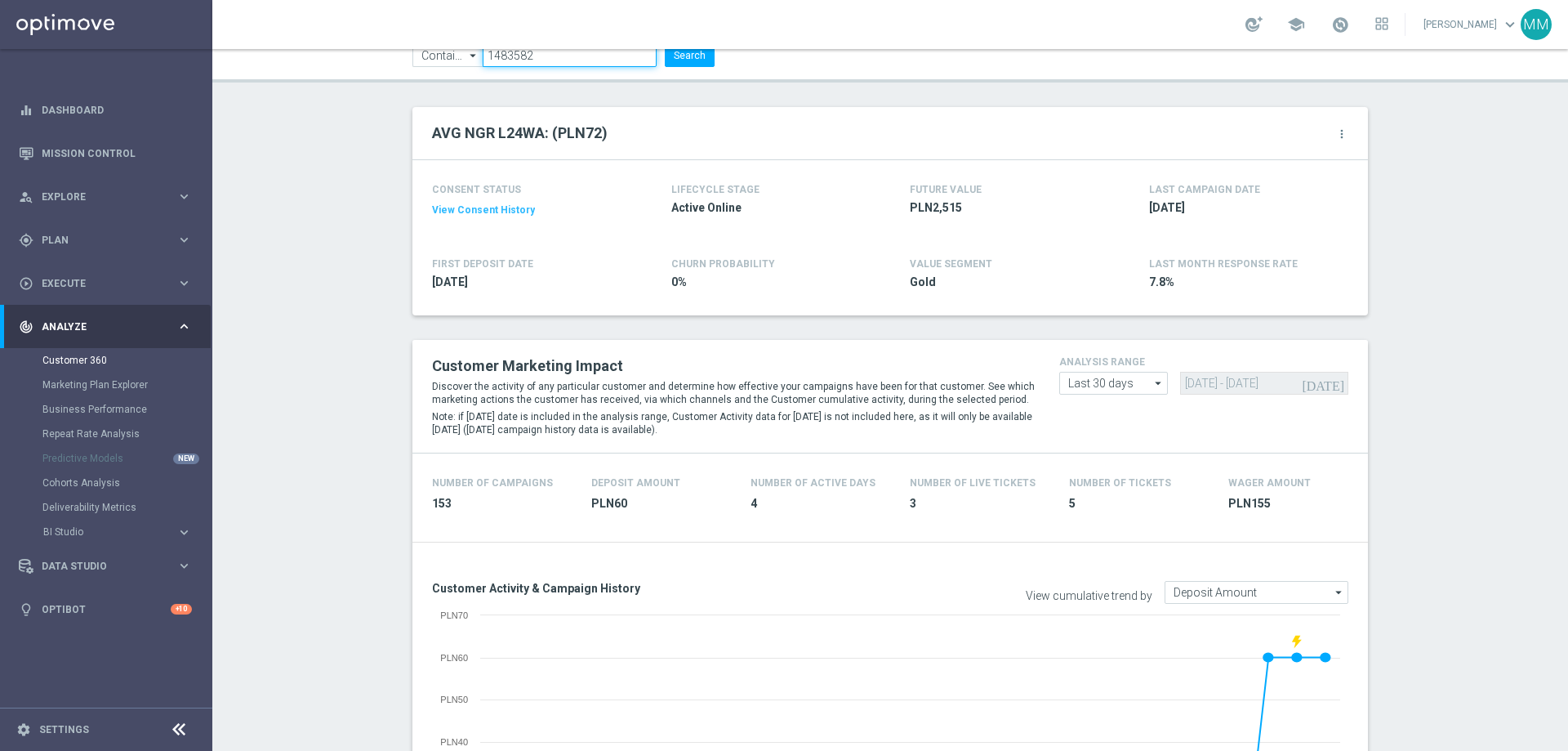
click at [563, 59] on input "1483582" at bounding box center [569, 56] width 174 height 23
paste input "368616"
click at [701, 60] on button "Search" at bounding box center [690, 56] width 49 height 23
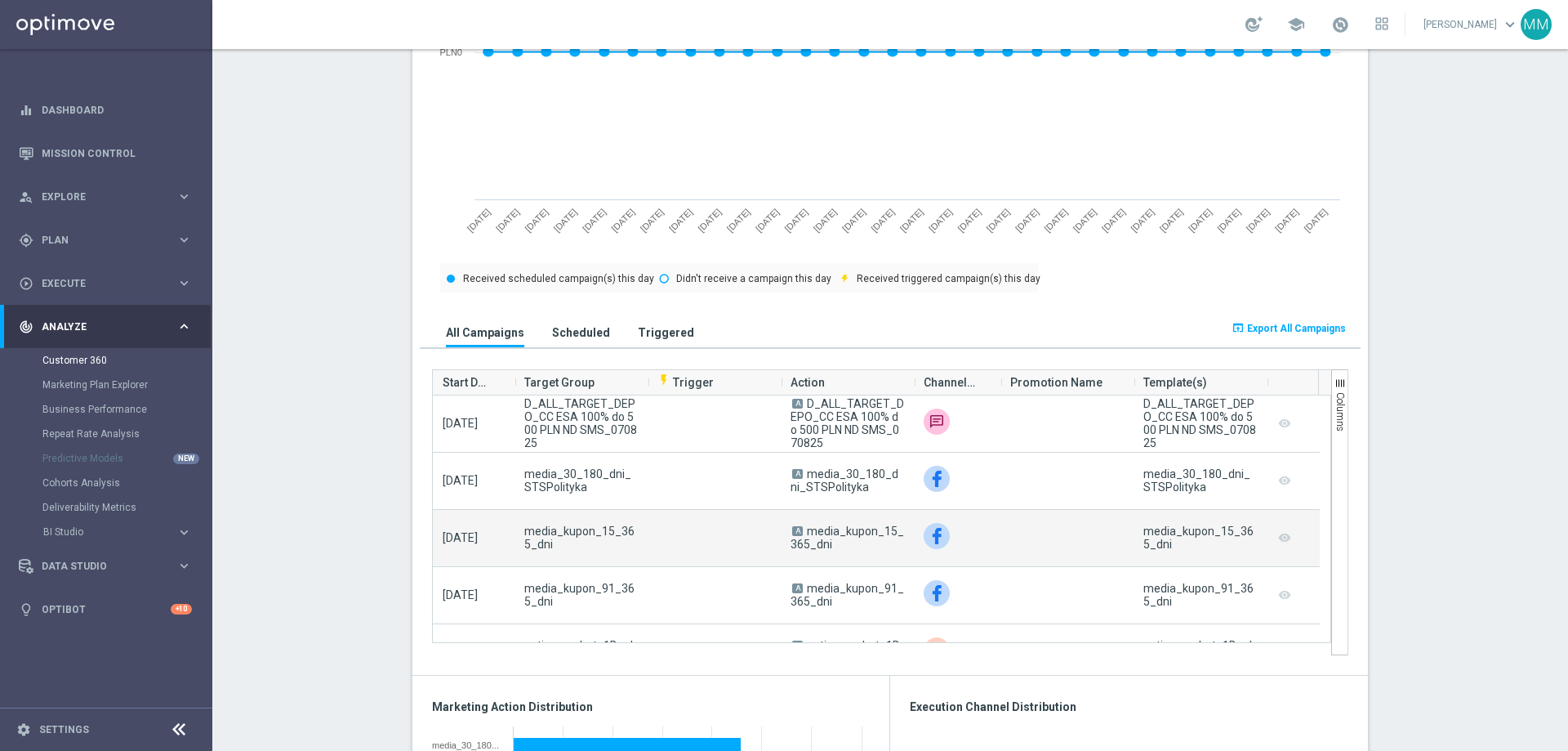
scroll to position [817, 0]
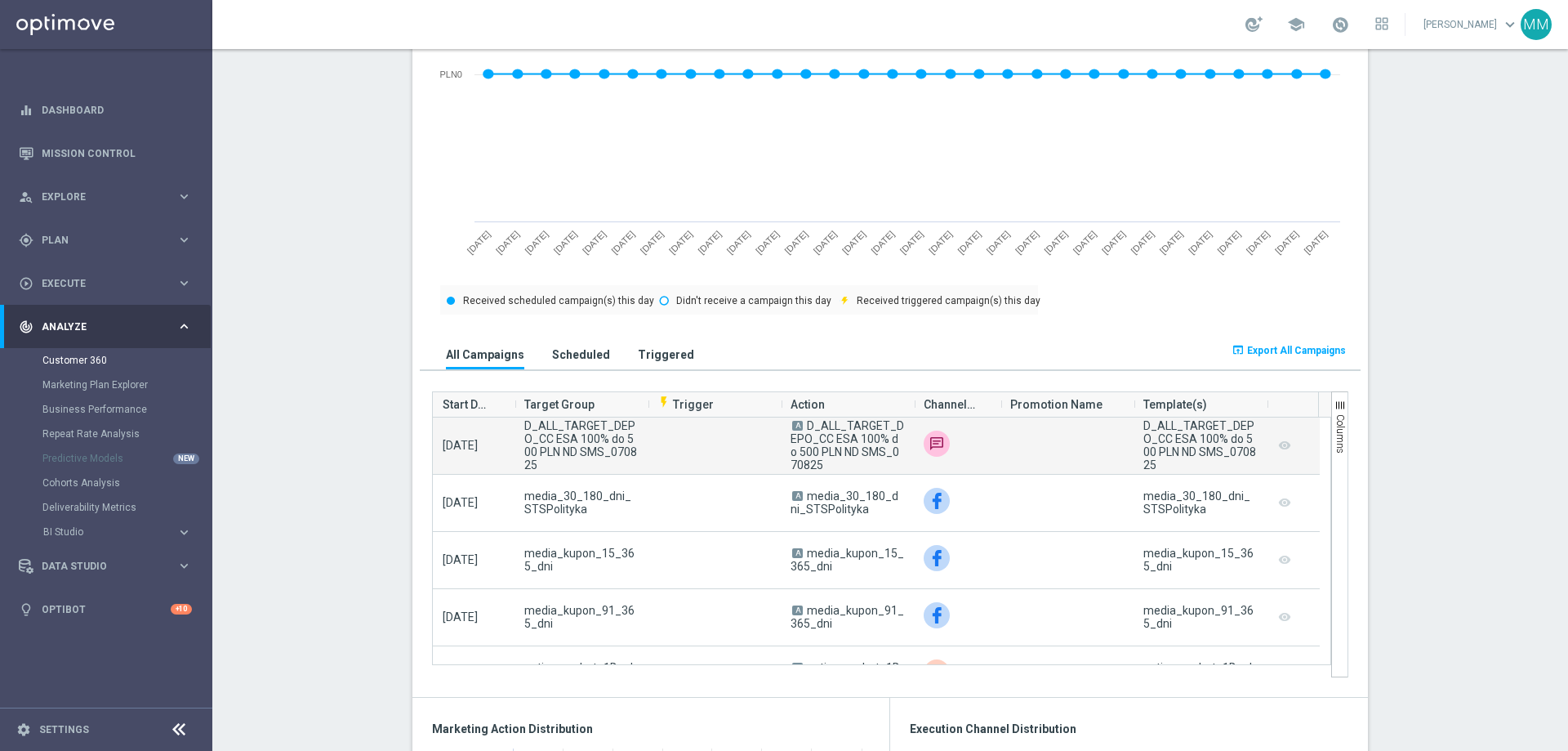
drag, startPoint x: 821, startPoint y: 471, endPoint x: 805, endPoint y: 428, distance: 45.9
click at [805, 428] on span "A D_ALL_TARGET_DEPO_CC ESA 100% do 500 PLN ND SMS_070825" at bounding box center [846, 446] width 113 height 52
copy span "D_ALL_TARGET_DEPO_CC ESA 100% do 500 PLN ND SMS_070825"
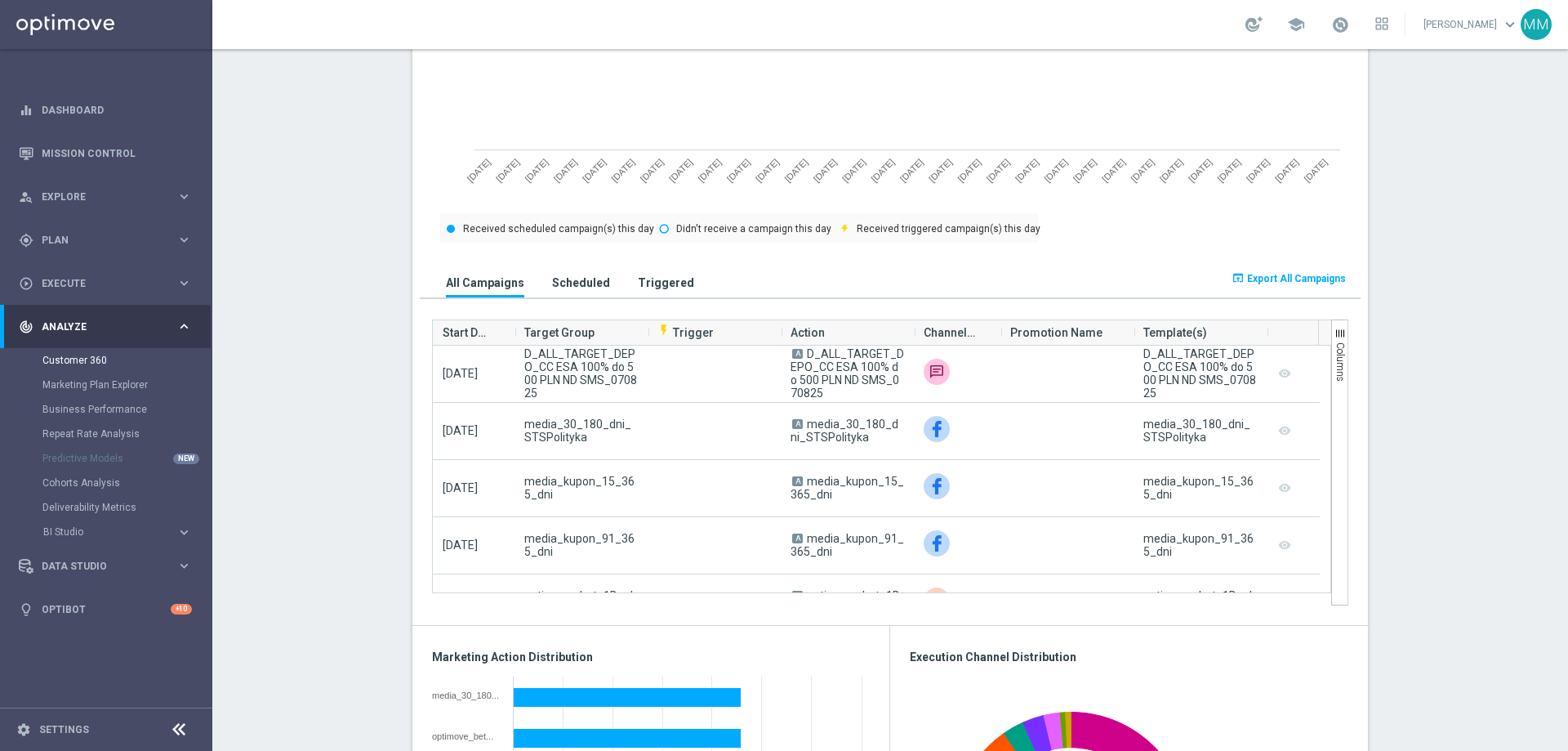
scroll to position [899, 0]
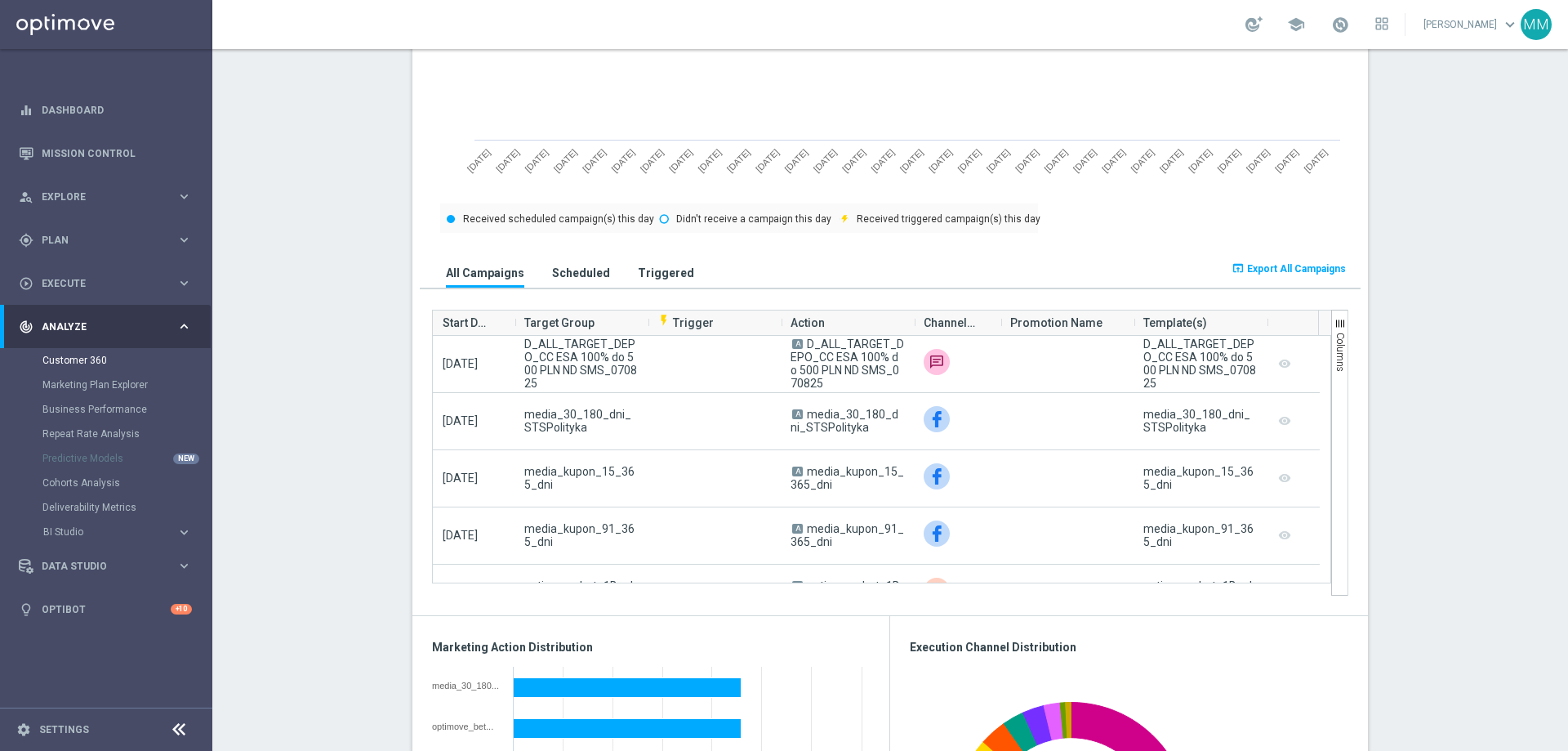
drag, startPoint x: 371, startPoint y: 721, endPoint x: 316, endPoint y: 749, distance: 61.7
click at [300, 686] on section "AVG NGR L24WA: (PLN4) more_vert CONSENT STATUS View Consent History FIRST DEPOS…" at bounding box center [890, 630] width 1356 height 2587
click at [291, 105] on section "AVG NGR L24WA: (PLN4) more_vert CONSENT STATUS View Consent History FIRST DEPOS…" at bounding box center [890, 630] width 1356 height 2587
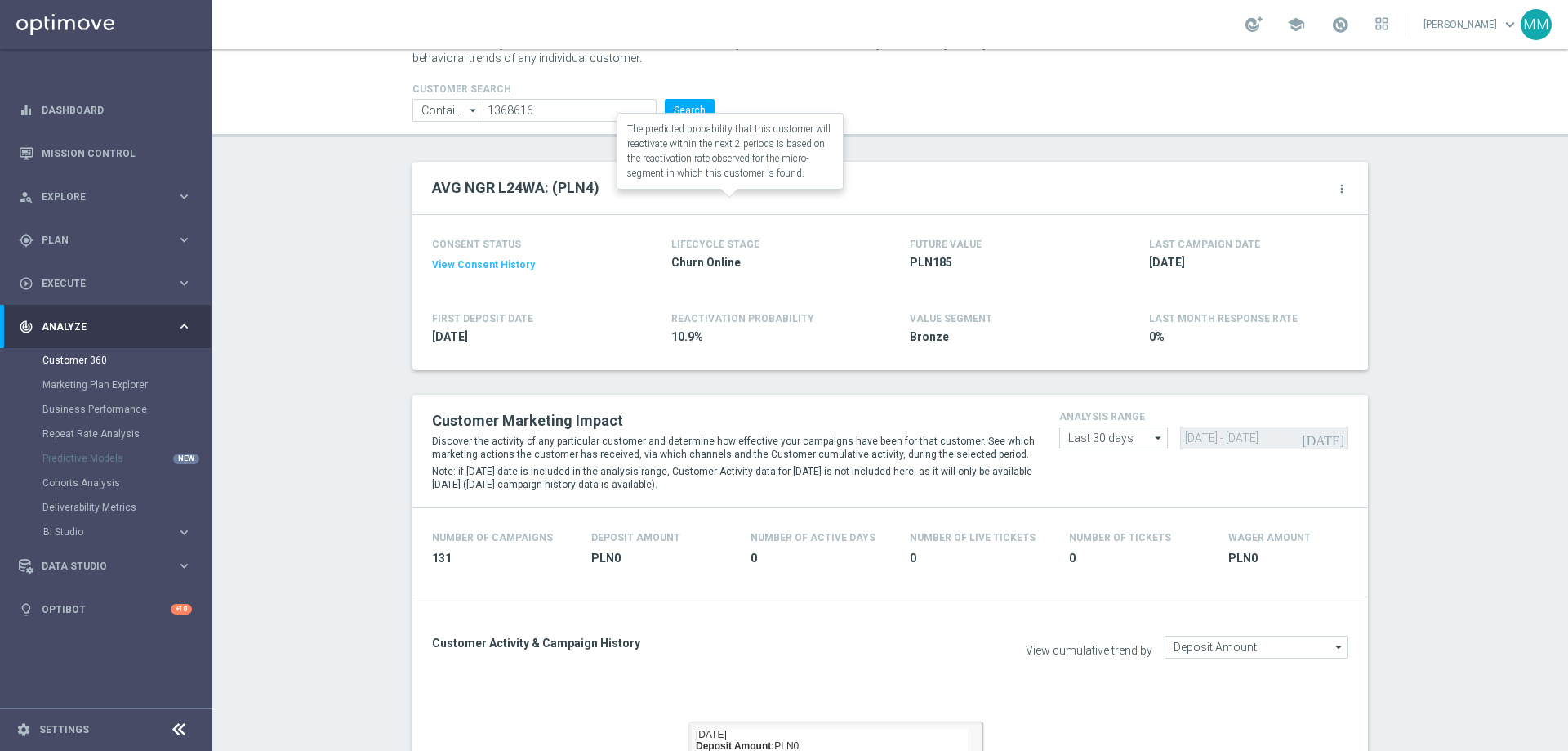
scroll to position [0, 0]
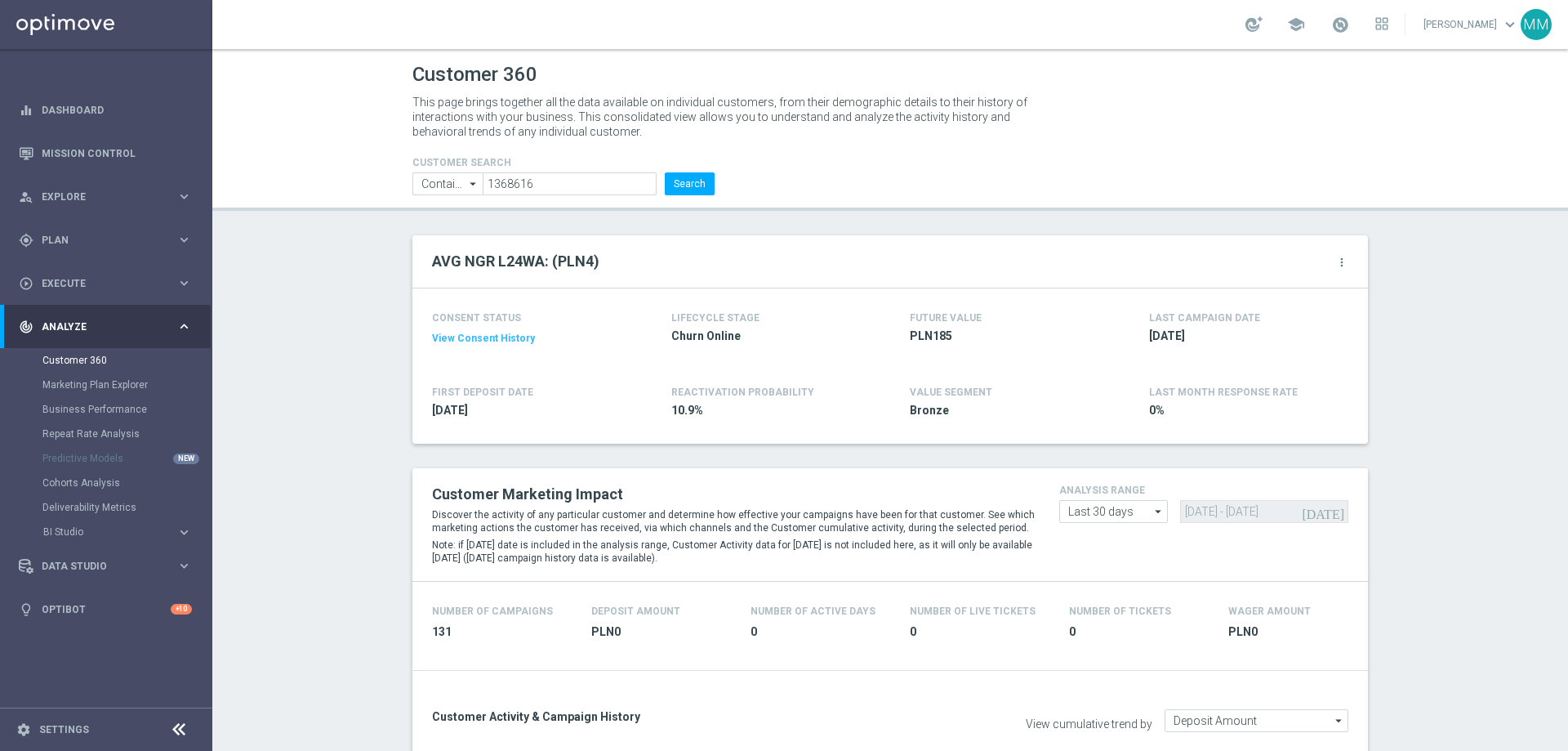
click at [661, 178] on li "Search" at bounding box center [690, 184] width 58 height 23
click at [630, 180] on input "1368616" at bounding box center [569, 184] width 174 height 23
paste input "076658"
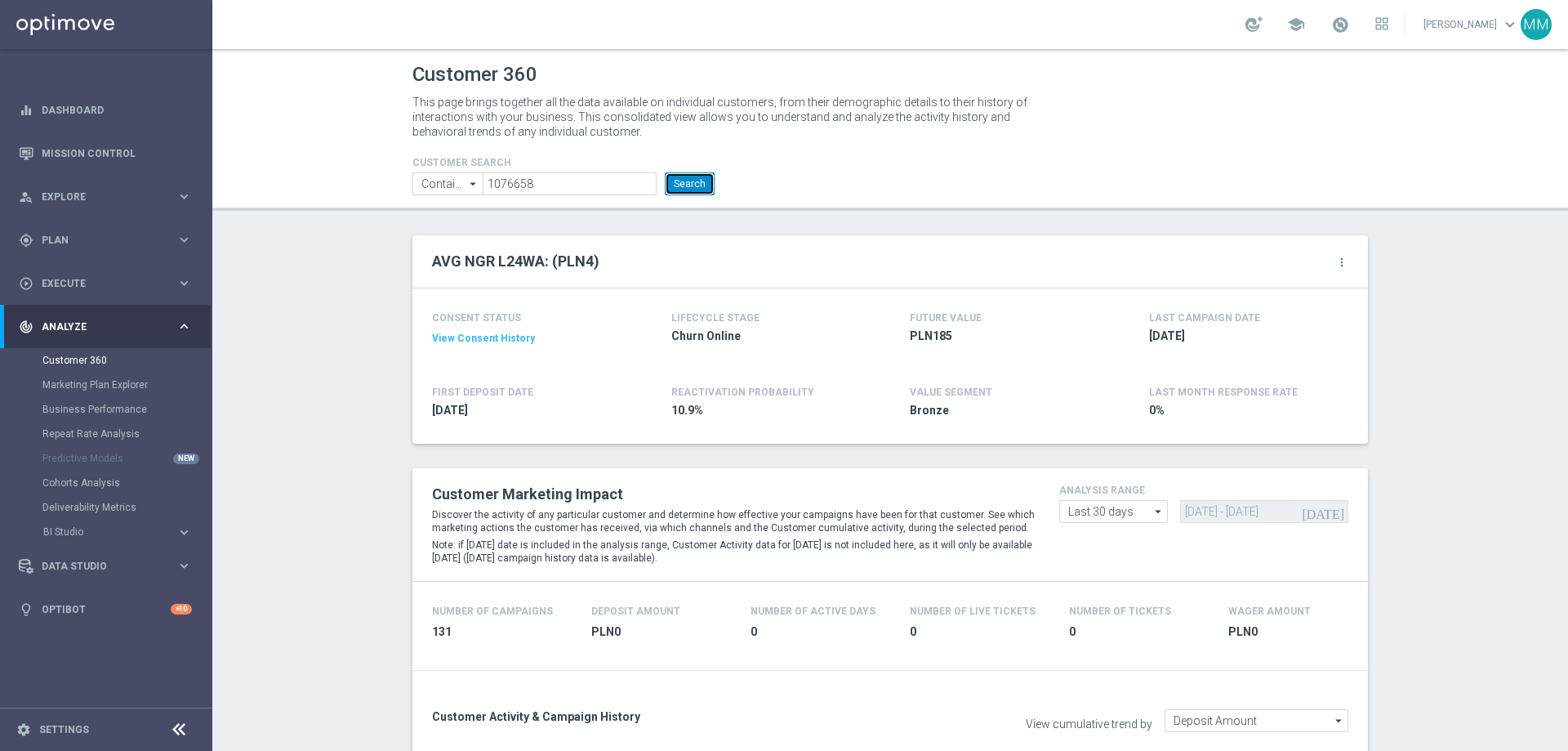
click at [696, 185] on button "Search" at bounding box center [690, 184] width 49 height 23
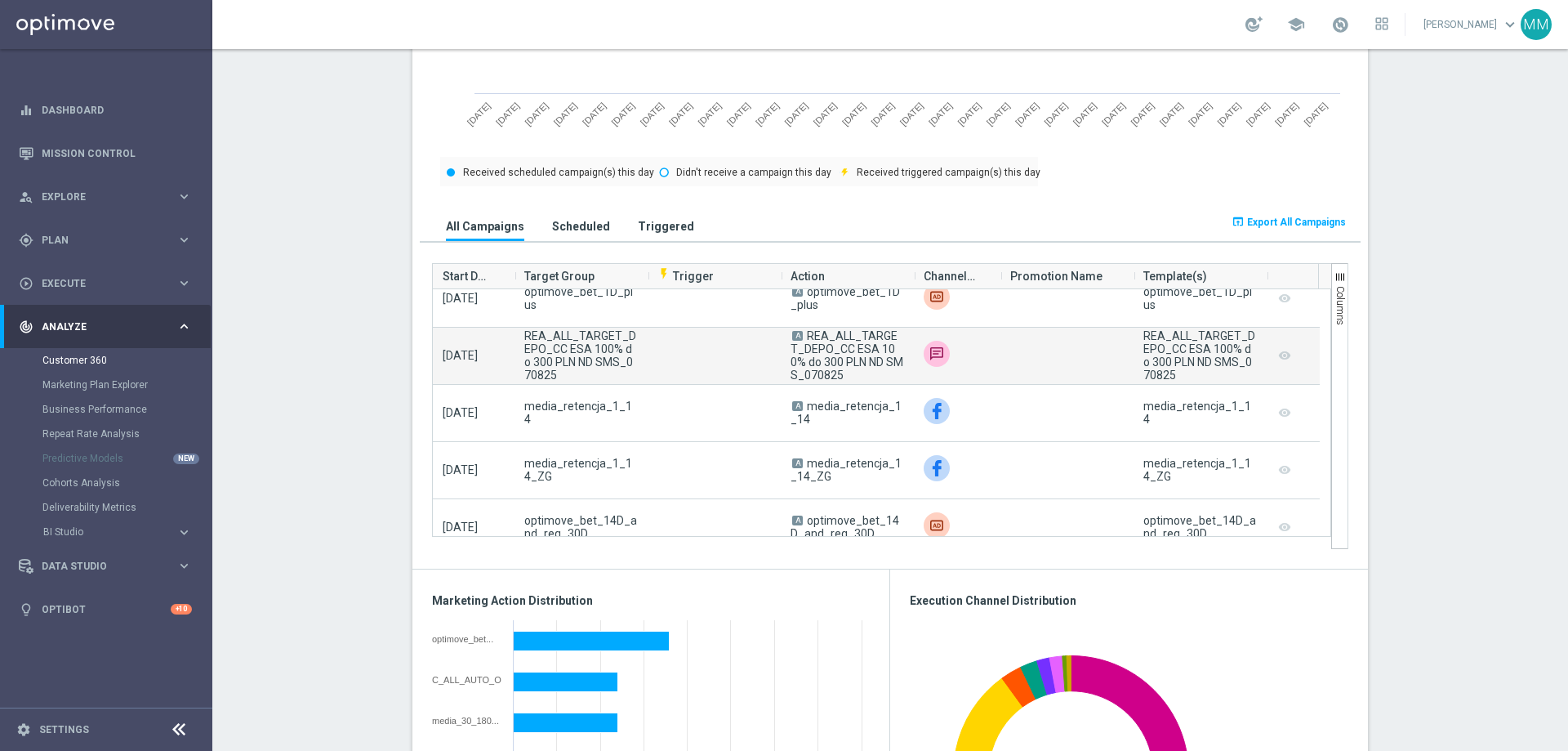
scroll to position [164, 0]
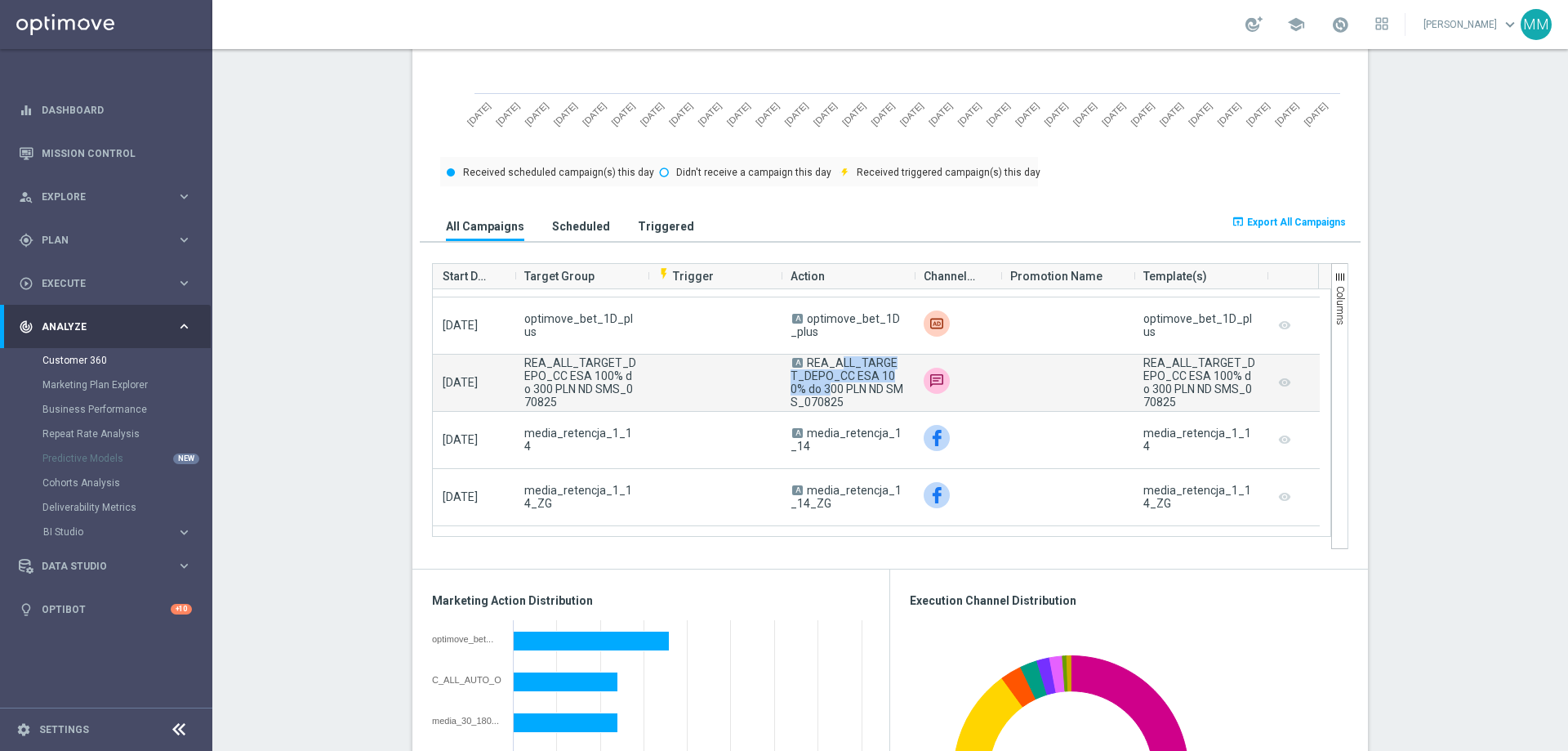
drag, startPoint x: 807, startPoint y: 363, endPoint x: 889, endPoint y: 381, distance: 84.0
click at [889, 381] on span "REA_ALL_TARGET_DEPO_CC ESA 100% do 300 PLN ND SMS_070825" at bounding box center [846, 383] width 112 height 52
copy span "REA_ALL_TARGET_DEPO_CC ESA 100%"
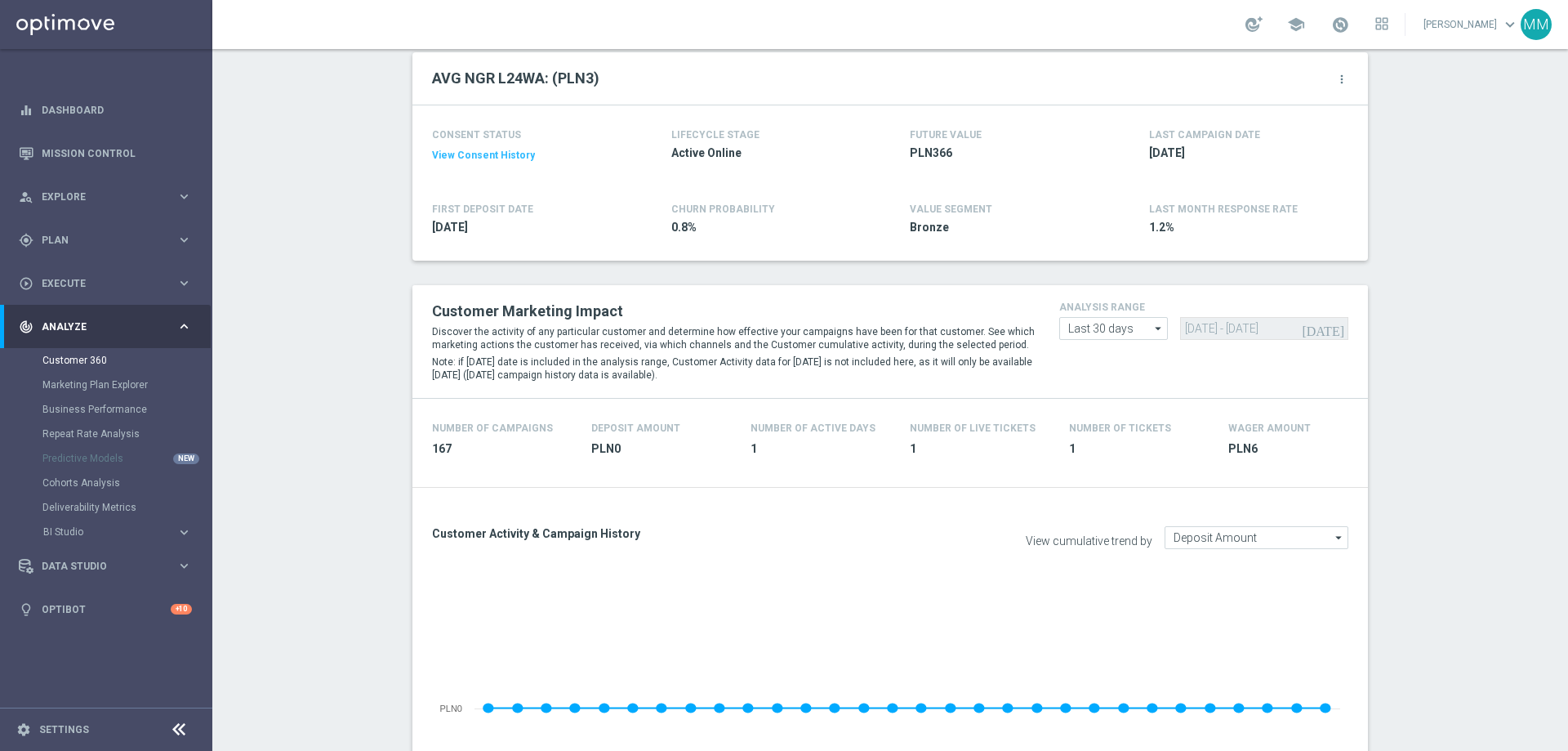
scroll to position [0, 0]
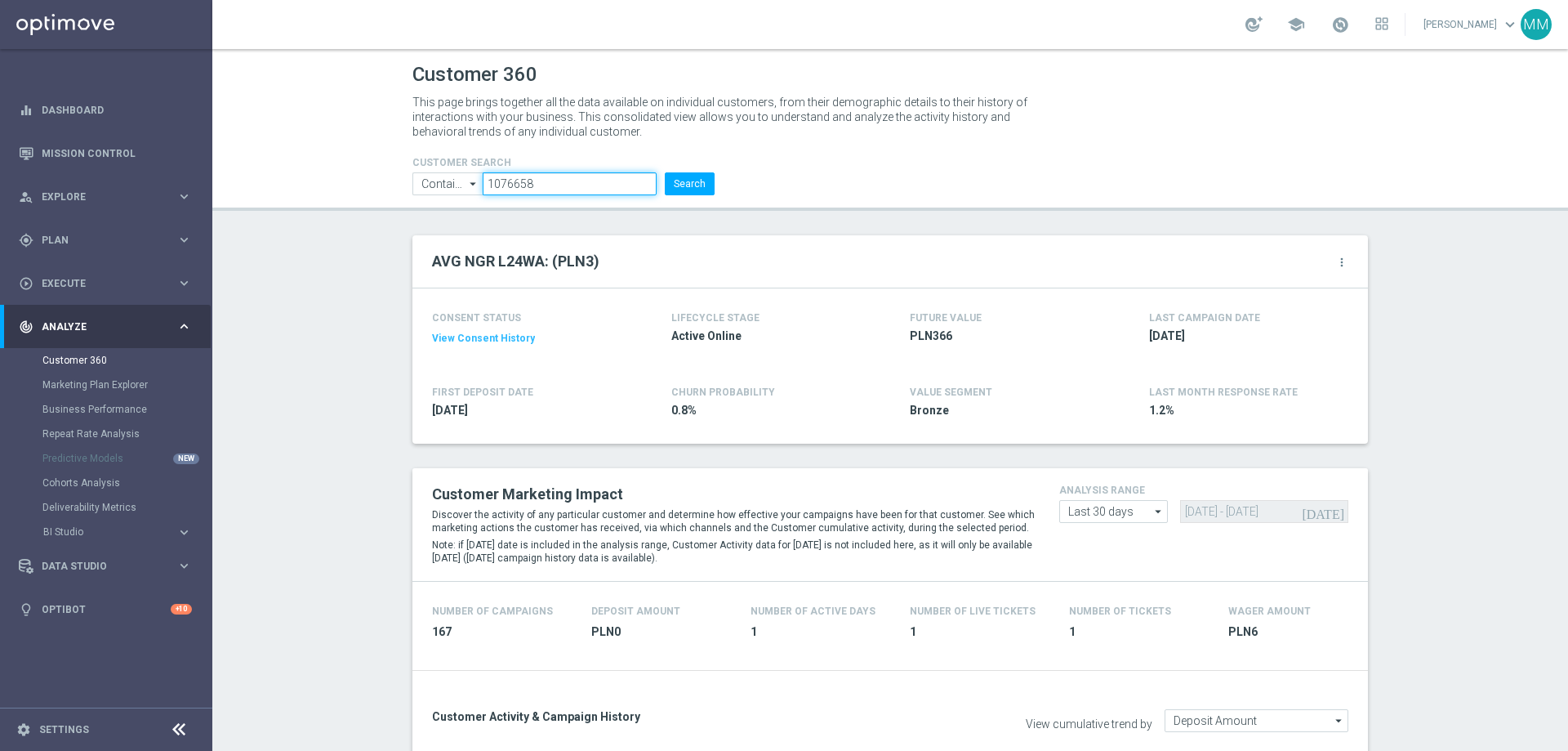
click at [531, 185] on input "1076658" at bounding box center [569, 184] width 174 height 23
paste input "2954561"
type input "2954561"
click at [699, 177] on button "Search" at bounding box center [690, 184] width 49 height 23
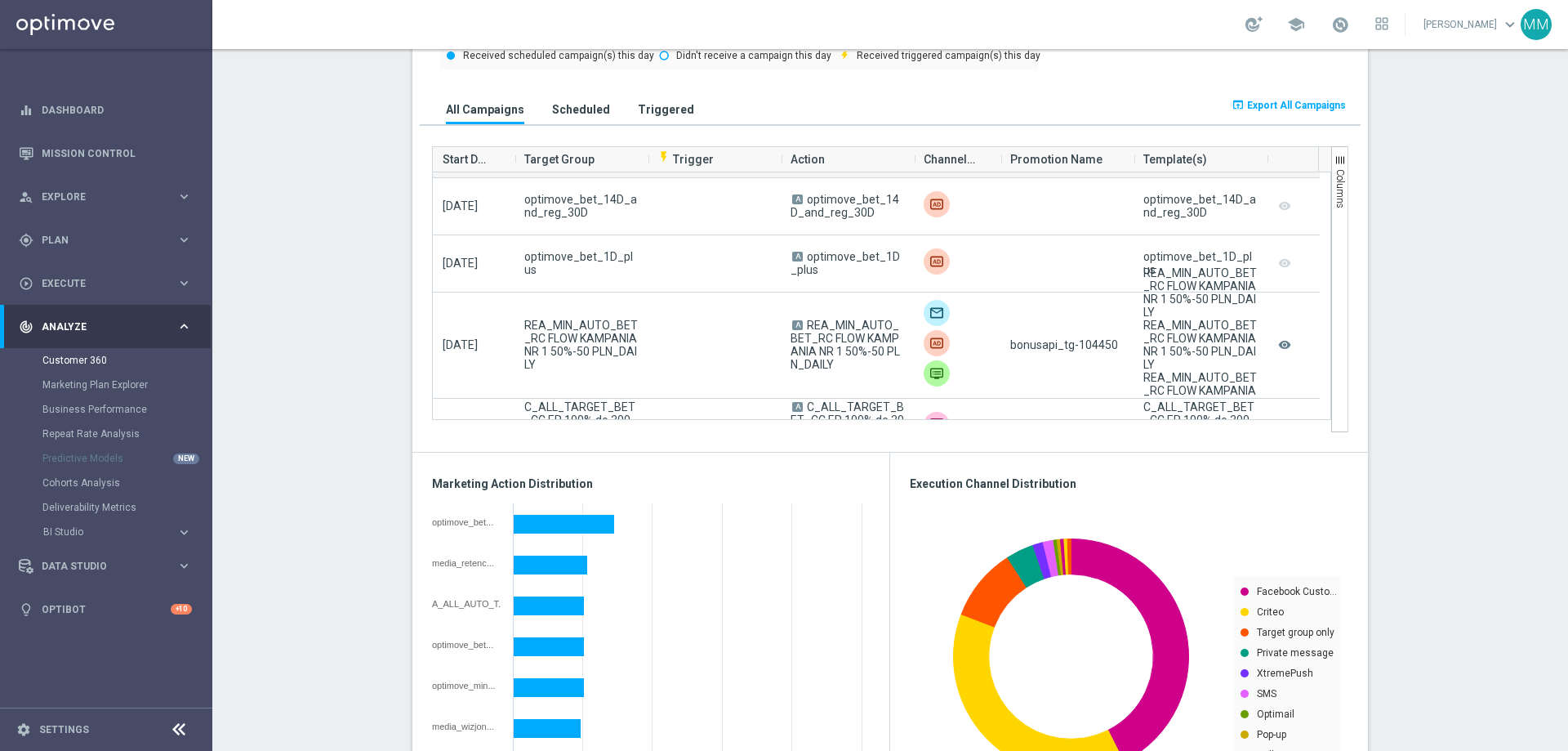
scroll to position [1144, 0]
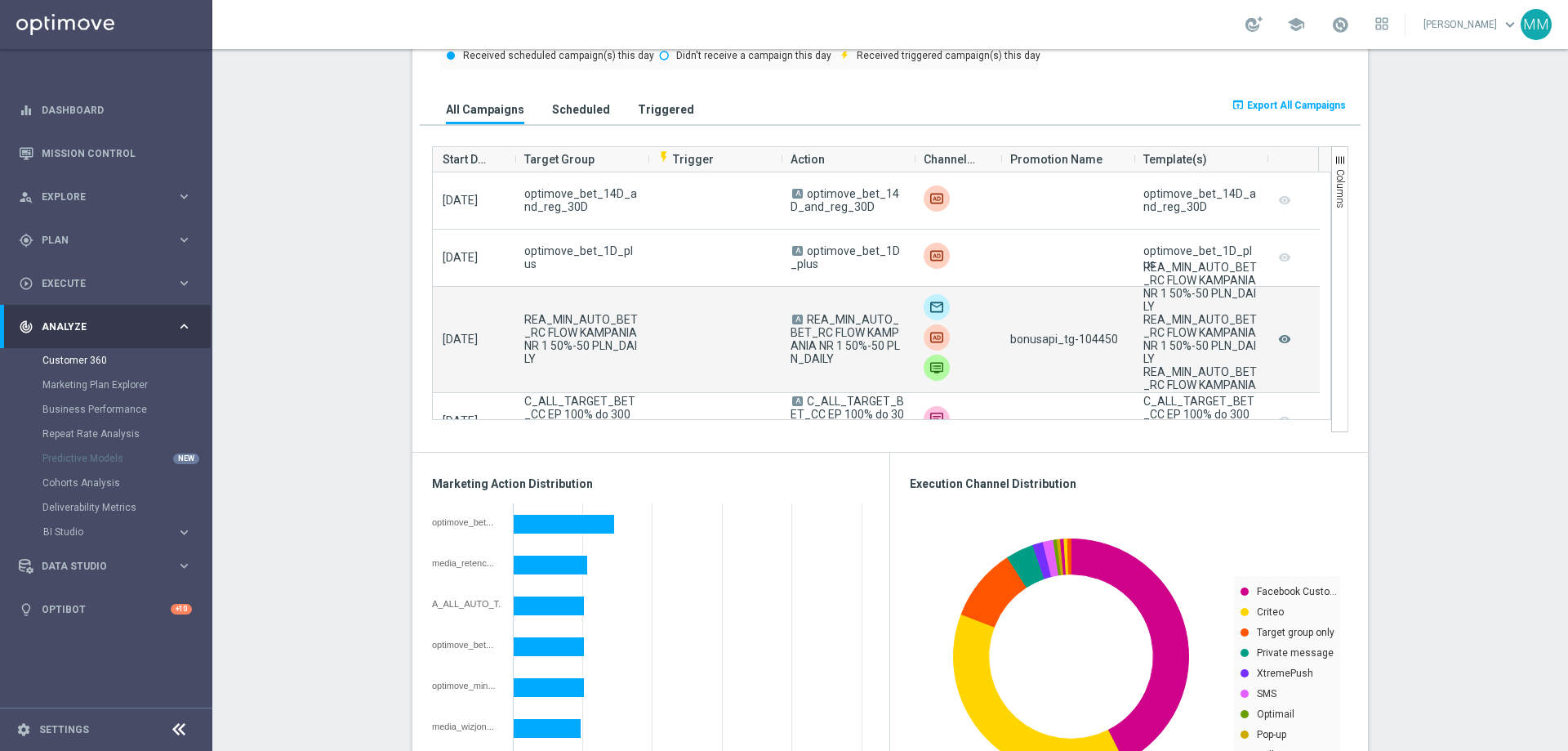
click at [1093, 342] on span "bonusapi_tg-104450" at bounding box center [1063, 338] width 108 height 13
click at [1095, 342] on span "bonusapi_tg-104450" at bounding box center [1063, 338] width 108 height 13
click at [1096, 342] on span "bonusapi_tg-104450" at bounding box center [1063, 338] width 108 height 13
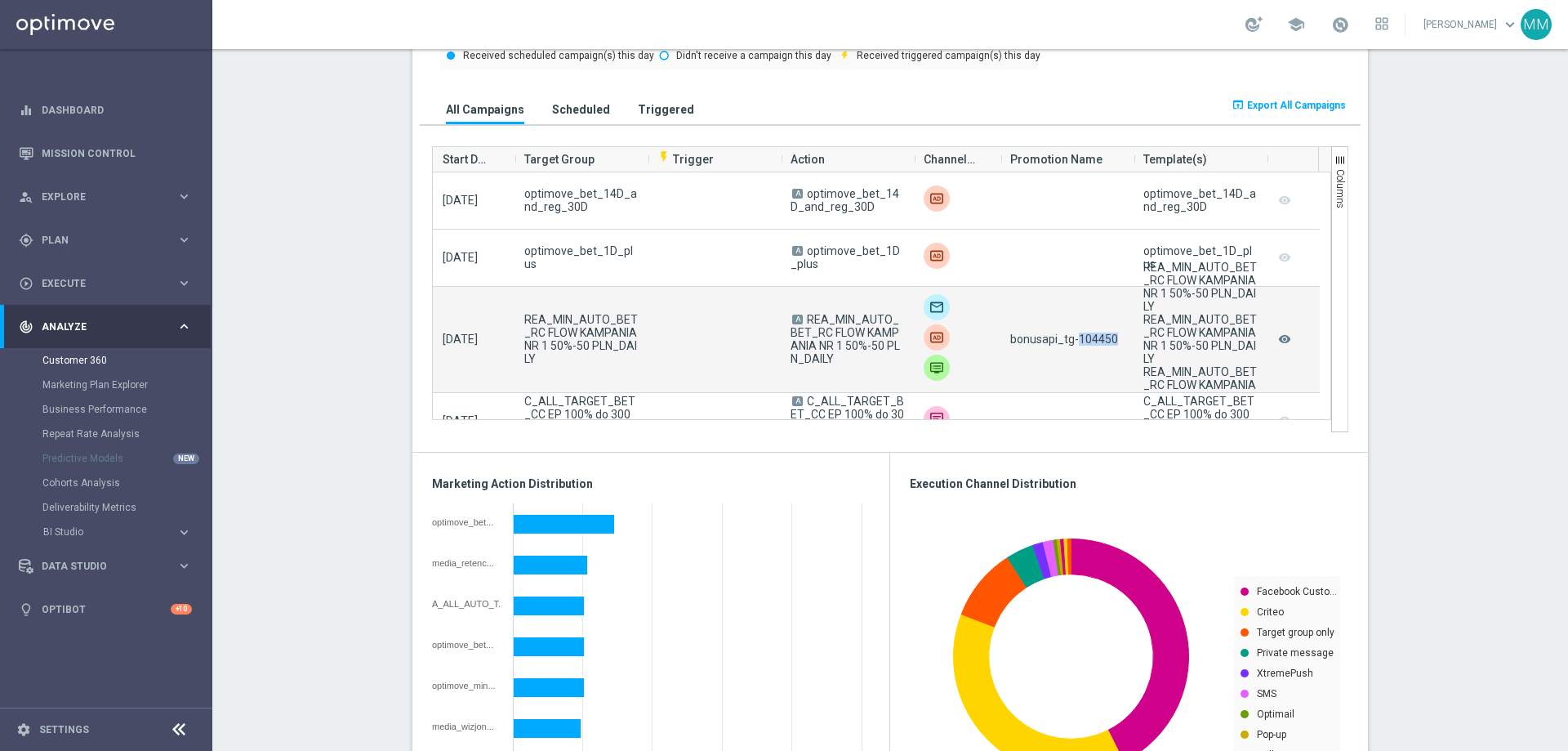
click at [1096, 342] on span "bonusapi_tg-104450" at bounding box center [1063, 338] width 108 height 13
